Goal: Task Accomplishment & Management: Manage account settings

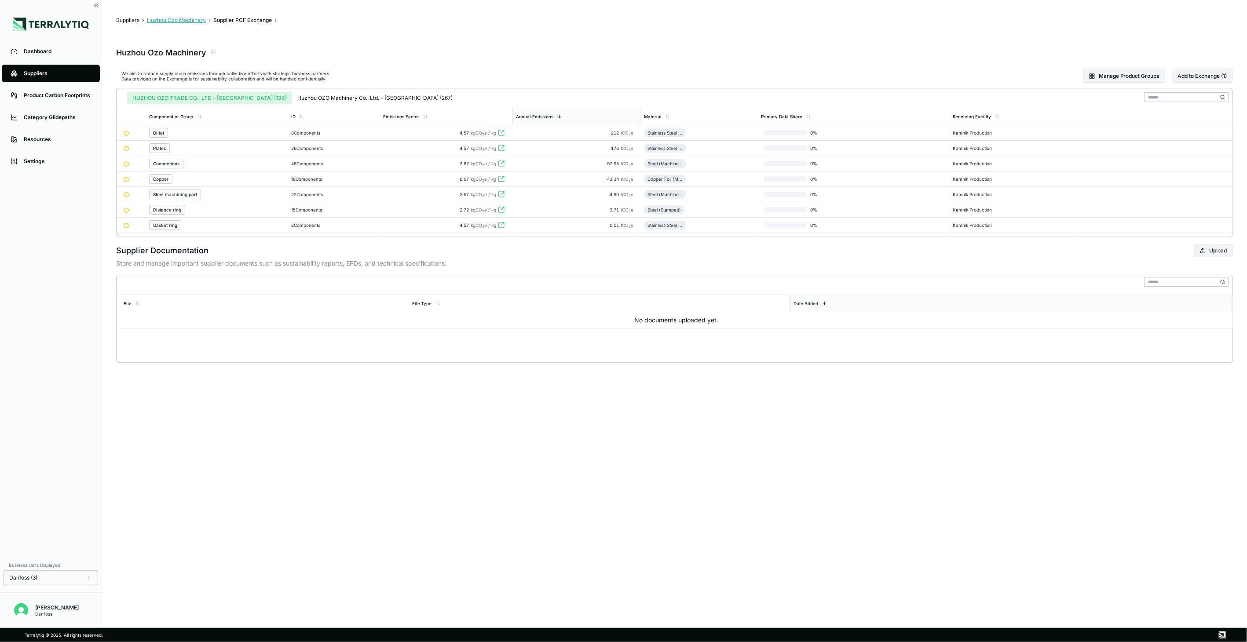
drag, startPoint x: 189, startPoint y: 20, endPoint x: 169, endPoint y: 62, distance: 46.7
click at [189, 20] on button "Huzhou Ozo Machinery" at bounding box center [176, 20] width 59 height 7
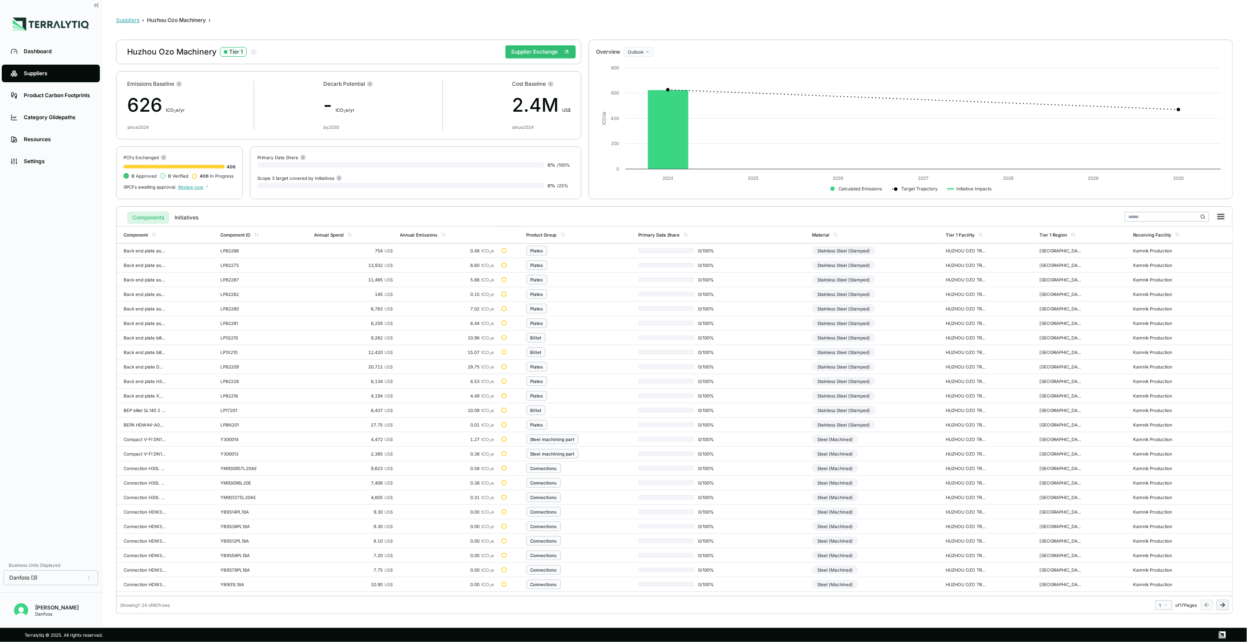
click at [129, 19] on button "Suppliers" at bounding box center [127, 20] width 23 height 7
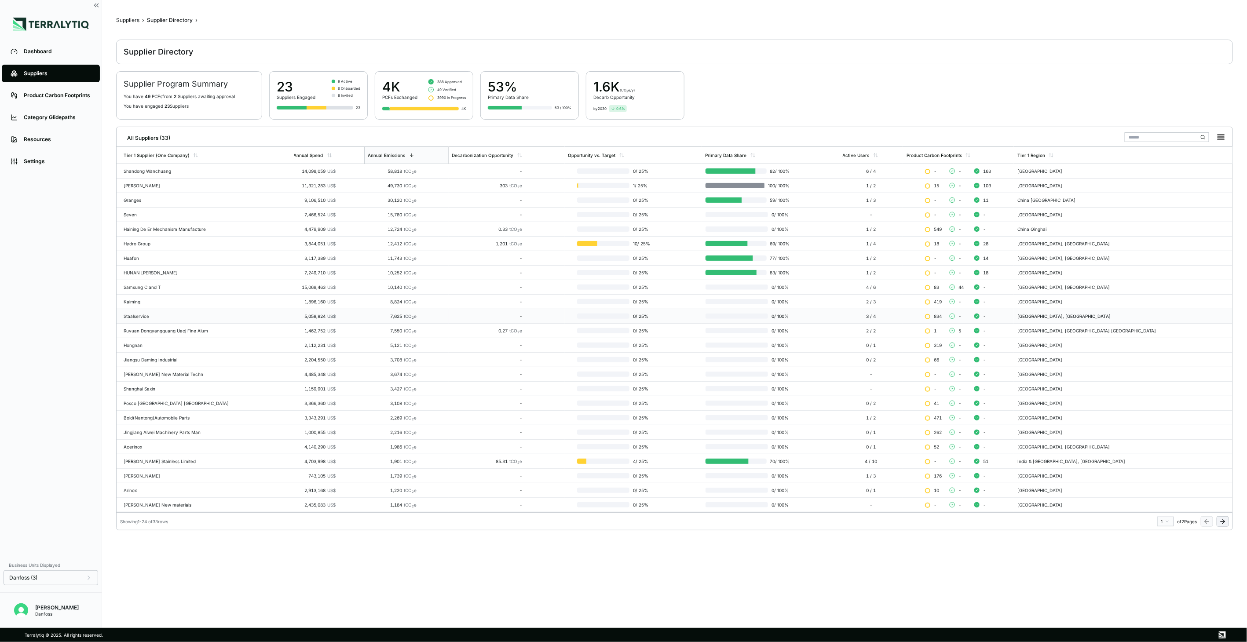
click at [149, 319] on div "Staalservice" at bounding box center [205, 316] width 163 height 5
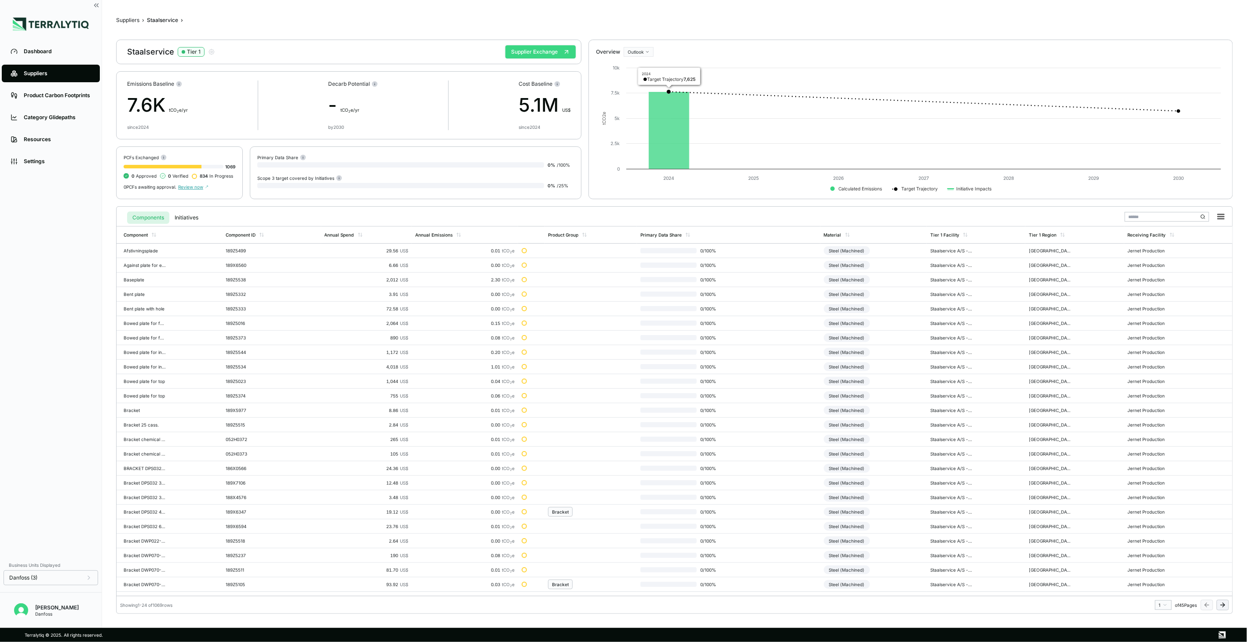
click at [536, 55] on button "Supplier Exchange" at bounding box center [541, 51] width 70 height 13
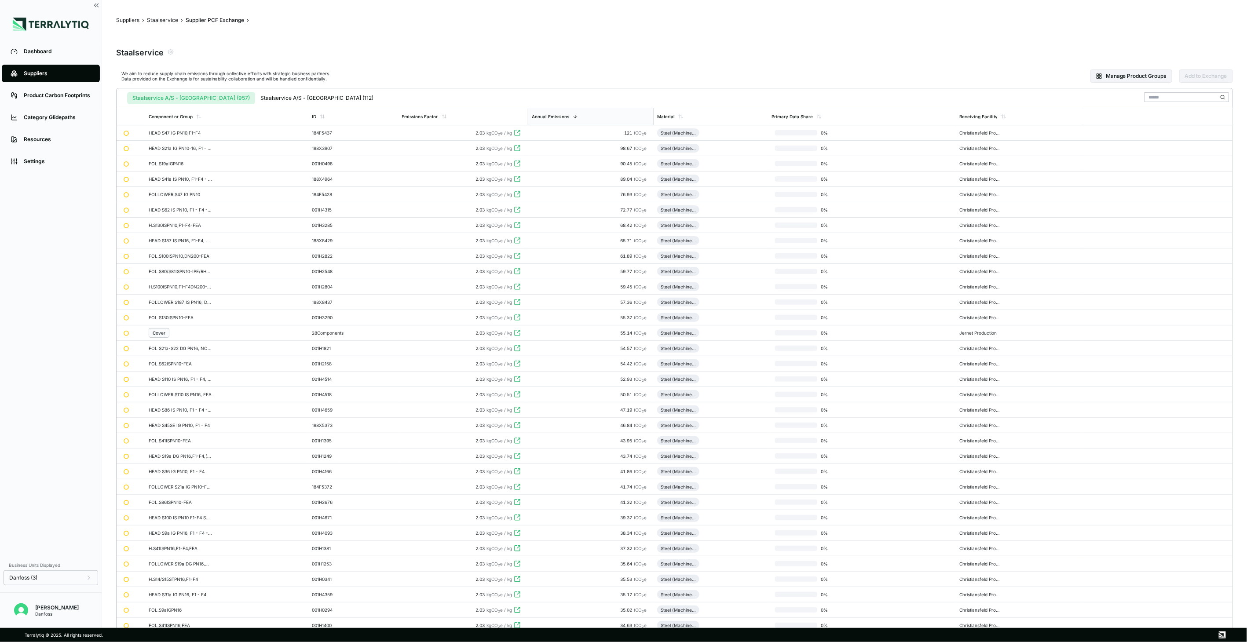
click at [1117, 68] on div "We aim to reduce supply chain emissions through collective efforts with strateg…" at bounding box center [674, 76] width 1117 height 24
click at [1112, 74] on button "Manage Product Groups" at bounding box center [1132, 76] width 82 height 13
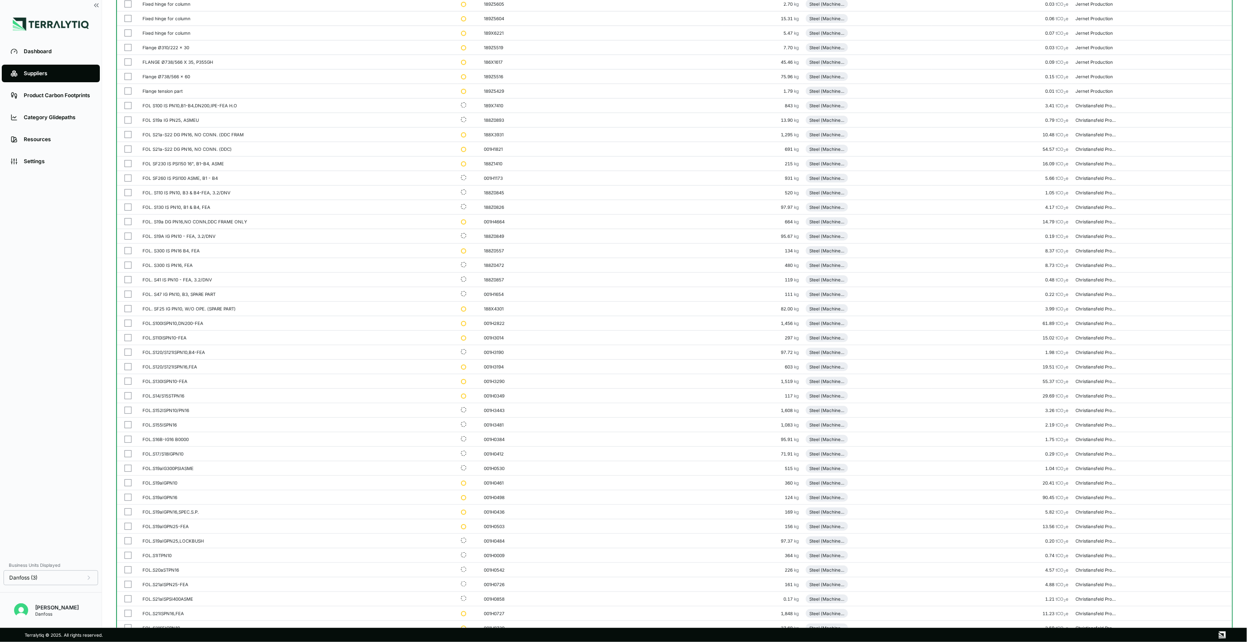
scroll to position [2493, 0]
click at [127, 126] on button "button" at bounding box center [128, 122] width 7 height 7
click at [128, 141] on button "button" at bounding box center [128, 137] width 7 height 7
click at [127, 155] on button "button" at bounding box center [128, 151] width 7 height 7
click at [125, 170] on button "button" at bounding box center [128, 166] width 7 height 7
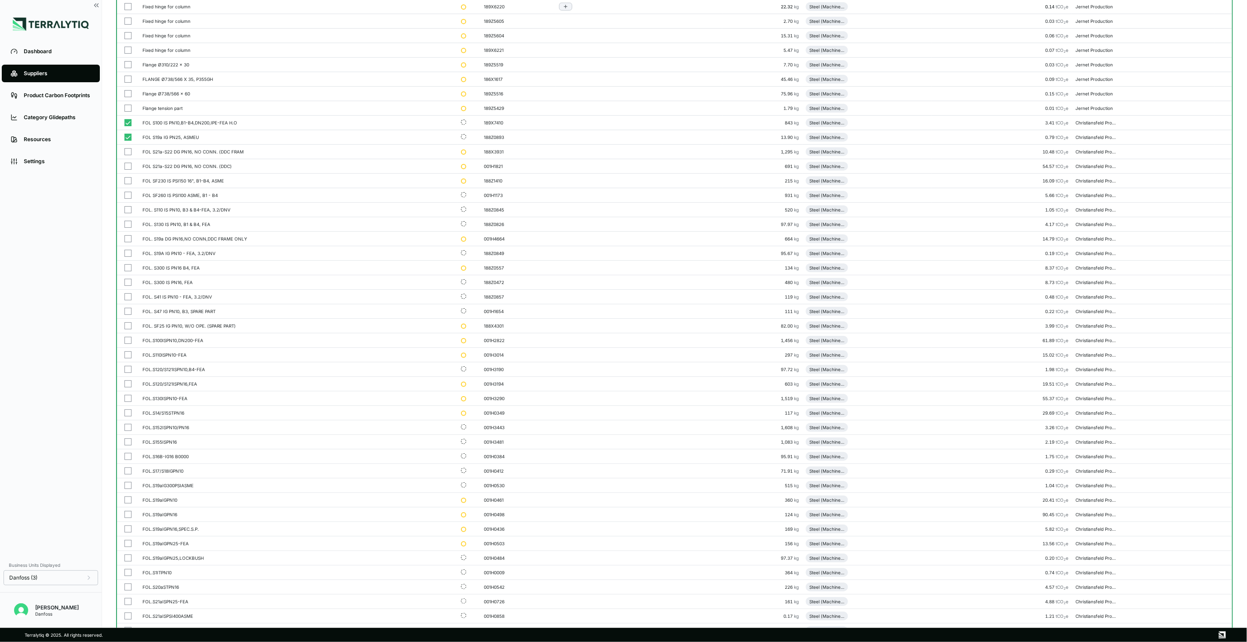
click at [125, 188] on td at bounding box center [128, 181] width 22 height 15
click at [125, 213] on button "button" at bounding box center [128, 209] width 7 height 7
click at [128, 315] on button "button" at bounding box center [128, 311] width 7 height 7
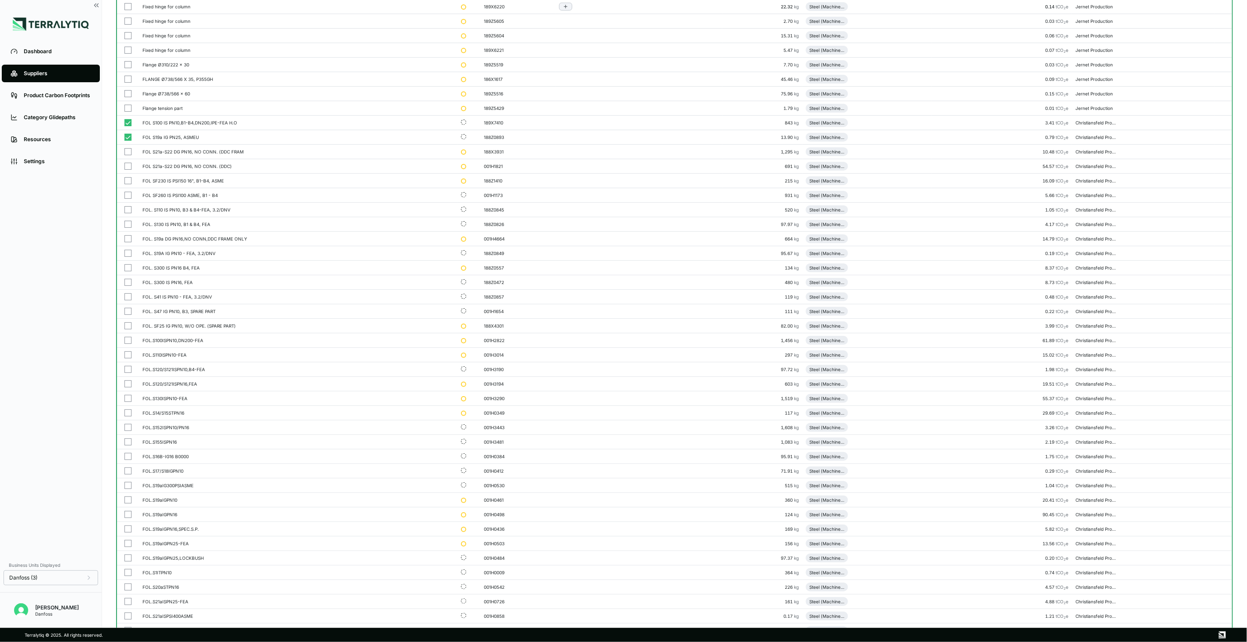
click at [128, 402] on button "button" at bounding box center [128, 398] width 7 height 7
click at [122, 431] on td at bounding box center [128, 428] width 22 height 15
click at [126, 464] on td at bounding box center [128, 457] width 22 height 15
click at [126, 155] on button "button" at bounding box center [128, 151] width 7 height 7
click at [128, 301] on button "button" at bounding box center [128, 296] width 7 height 7
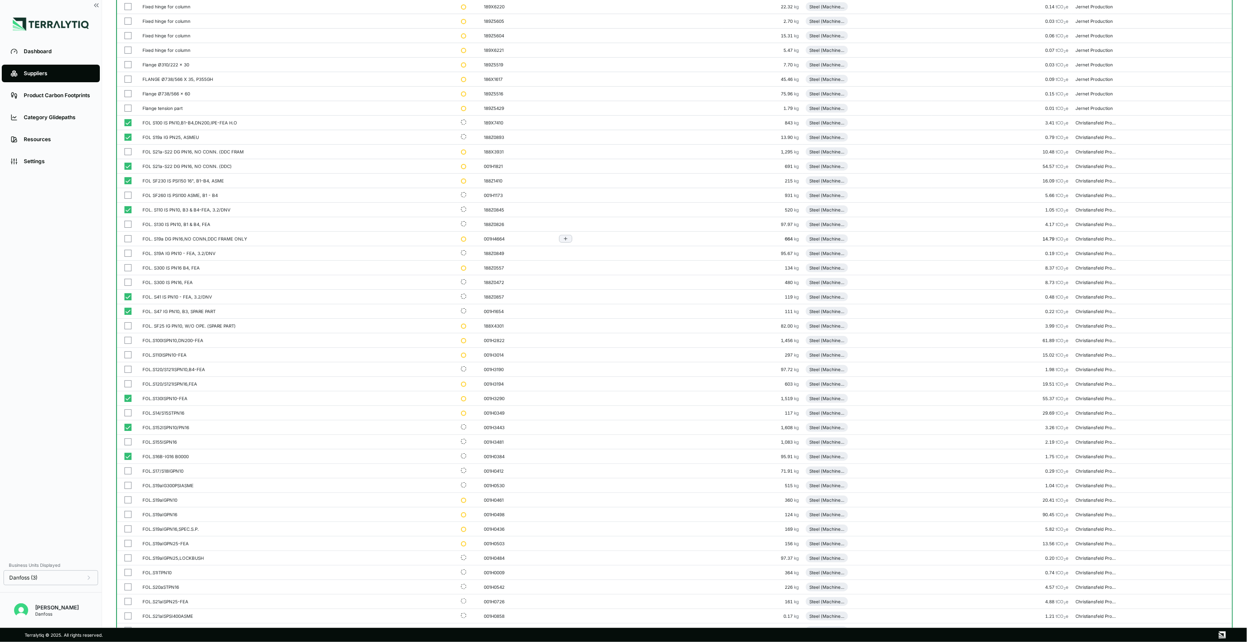
click at [125, 14] on td at bounding box center [128, 7] width 22 height 15
click at [128, 227] on button "button" at bounding box center [128, 224] width 7 height 7
click at [127, 242] on button "button" at bounding box center [128, 238] width 7 height 7
click at [128, 8] on button "button" at bounding box center [128, 6] width 7 height 7
click at [125, 199] on button "button" at bounding box center [128, 195] width 7 height 7
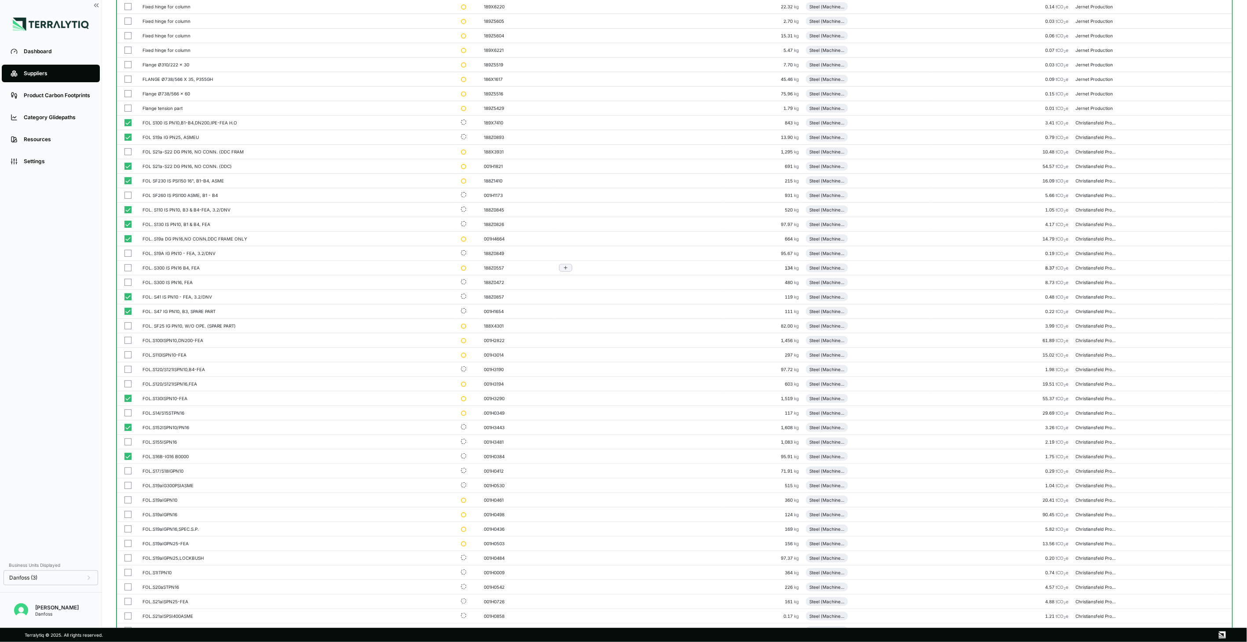
click at [125, 155] on button "button" at bounding box center [128, 151] width 7 height 7
click at [128, 257] on button "button" at bounding box center [128, 253] width 7 height 7
click at [130, 271] on button "button" at bounding box center [128, 267] width 7 height 7
click at [129, 286] on button "button" at bounding box center [128, 282] width 7 height 7
click at [125, 330] on button "button" at bounding box center [128, 326] width 7 height 7
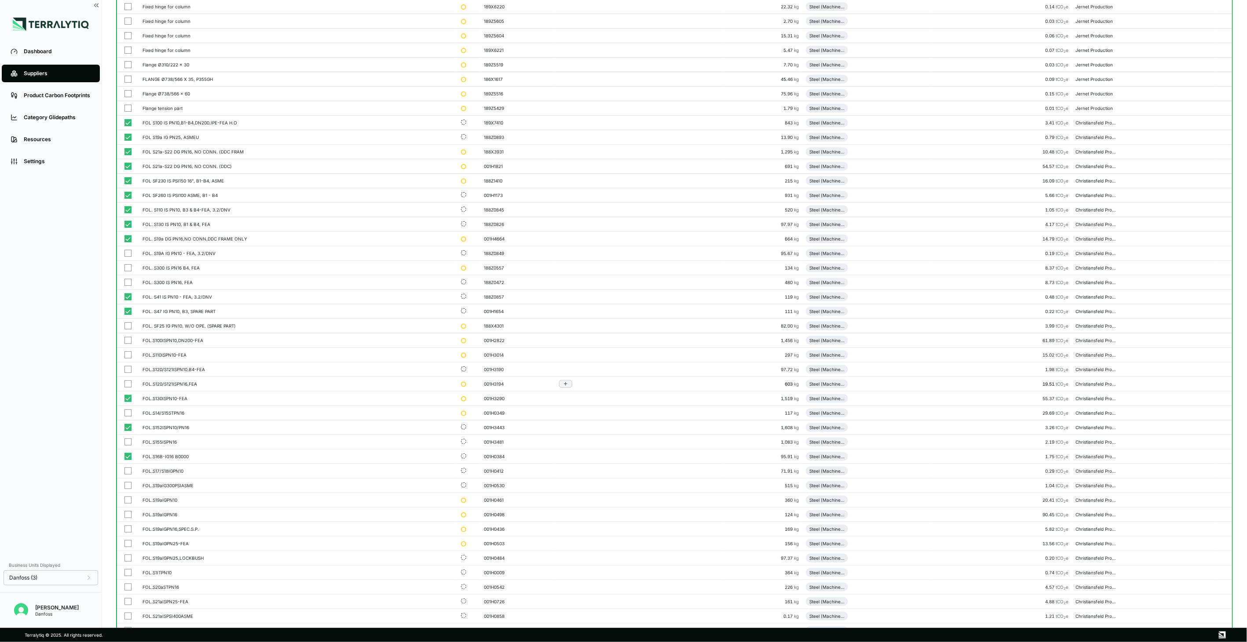
click at [128, 344] on button "button" at bounding box center [128, 340] width 7 height 7
click at [128, 359] on button "button" at bounding box center [128, 355] width 7 height 7
click at [125, 373] on button "button" at bounding box center [128, 369] width 7 height 7
click at [128, 388] on button "button" at bounding box center [128, 384] width 7 height 7
